Goal: Information Seeking & Learning: Learn about a topic

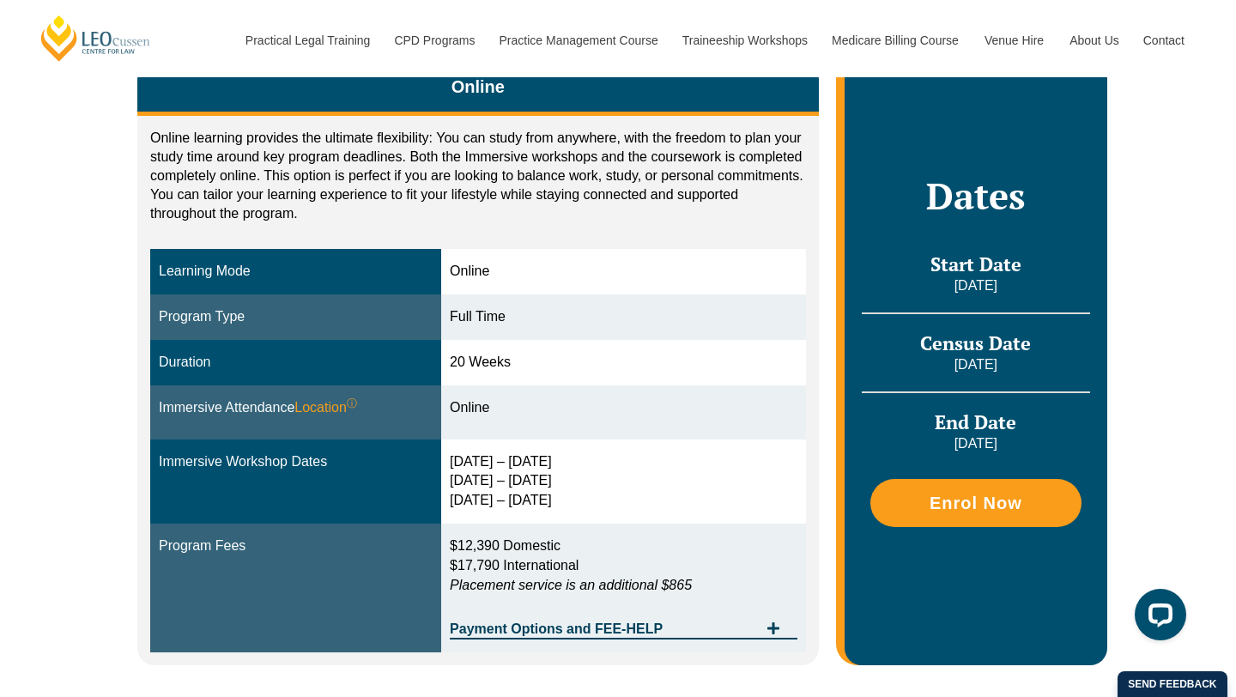
scroll to position [287, 0]
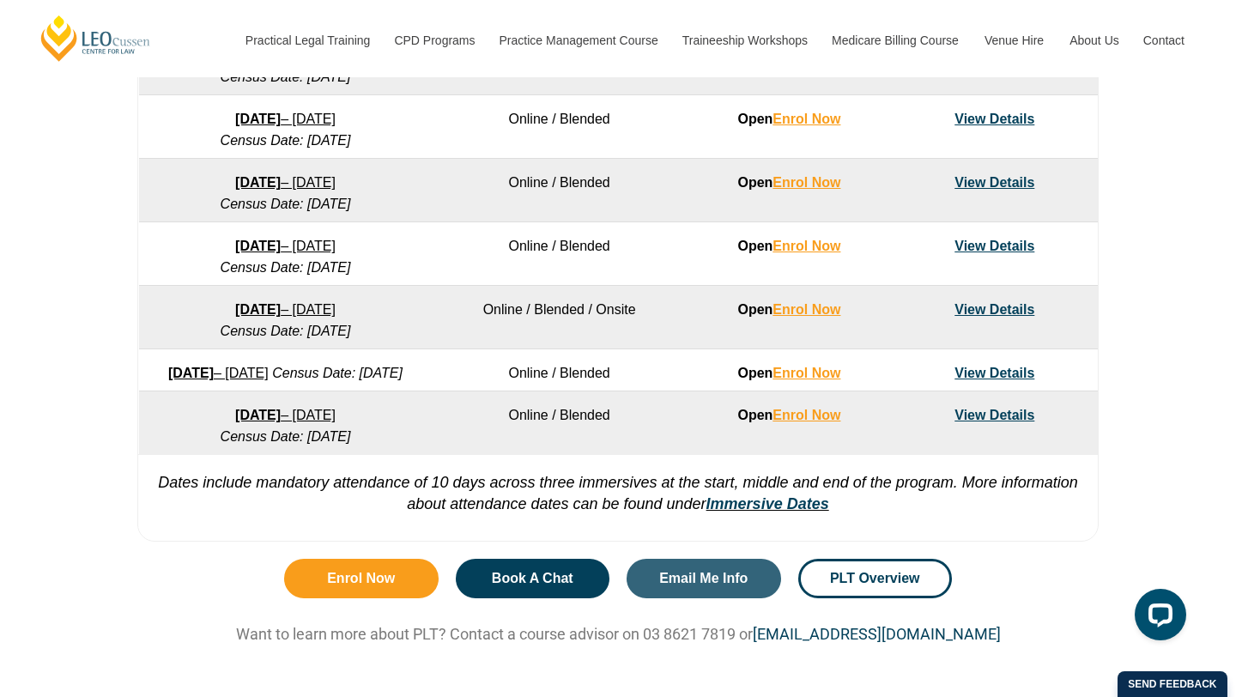
scroll to position [1196, 0]
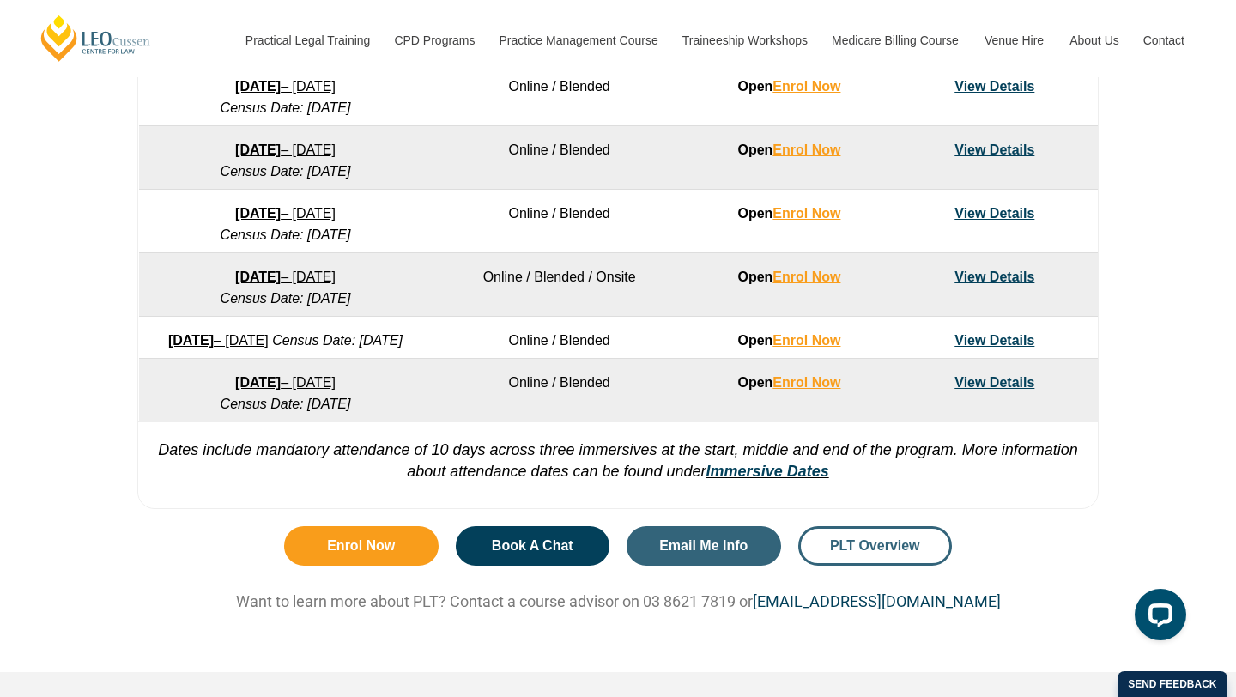
click at [867, 553] on span "PLT Overview" at bounding box center [875, 546] width 90 height 14
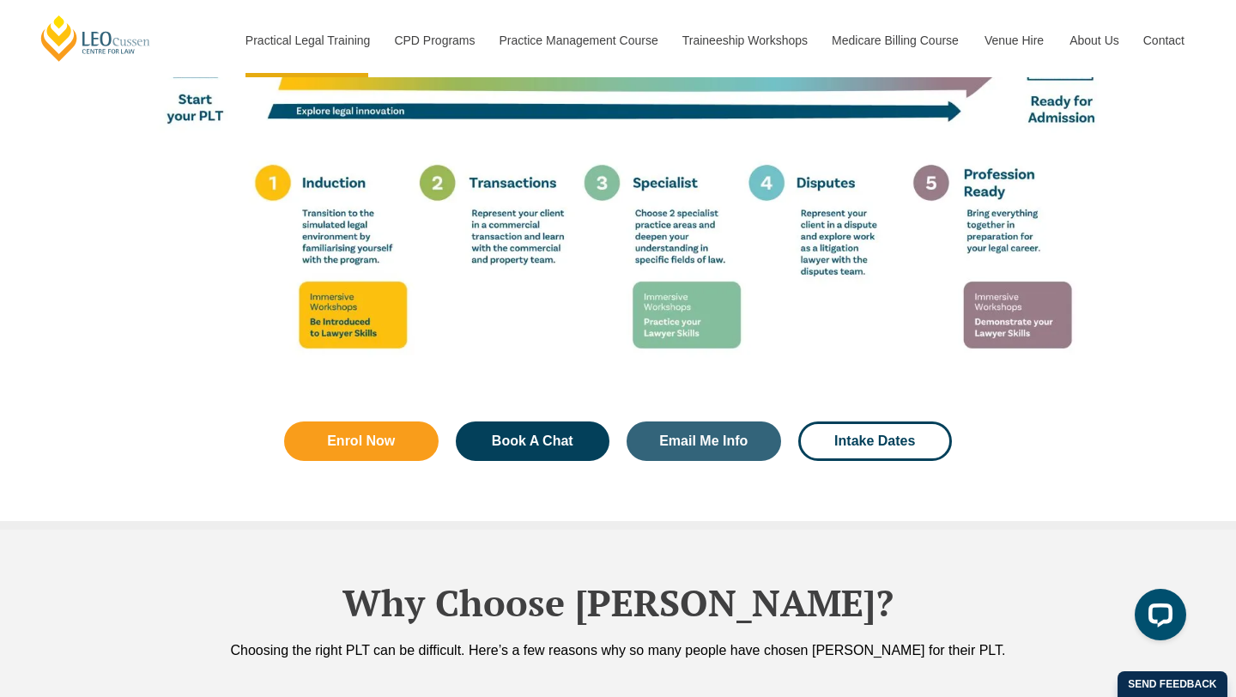
scroll to position [3301, 0]
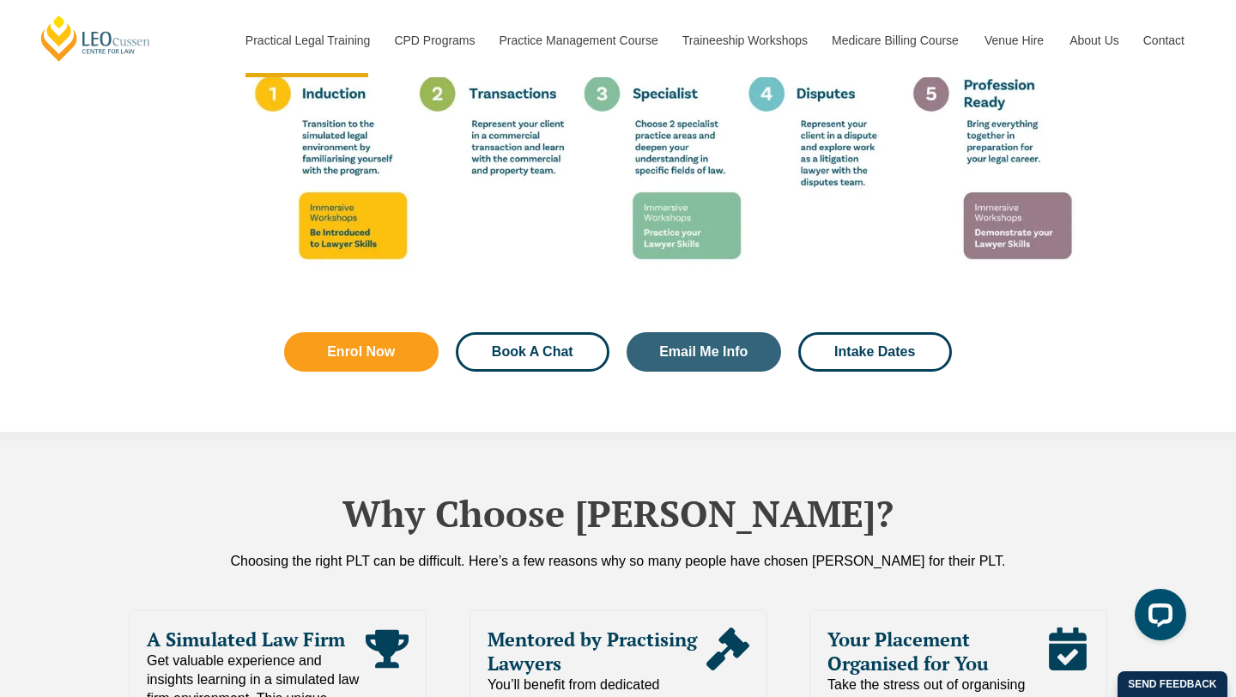
click at [519, 332] on link "Book A Chat" at bounding box center [533, 351] width 155 height 39
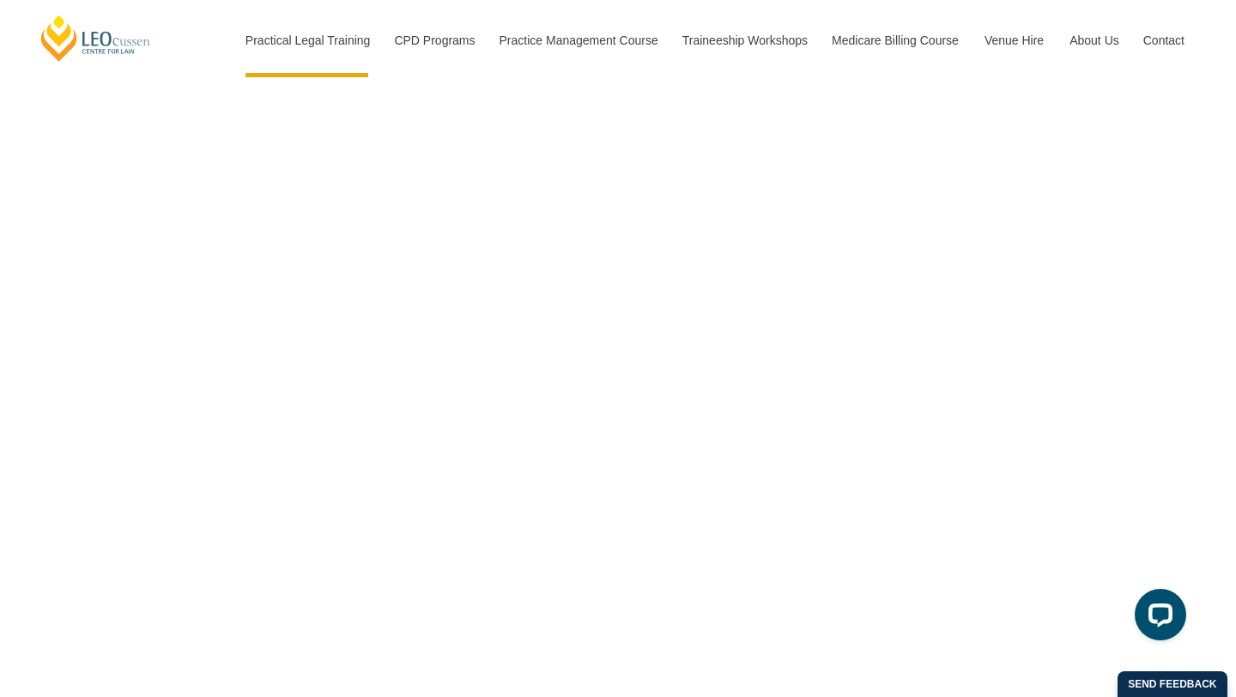
scroll to position [5498, 0]
